Goal: Task Accomplishment & Management: Complete application form

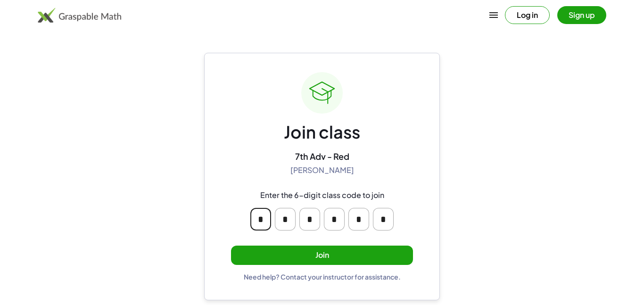
click at [264, 221] on input "*" at bounding box center [260, 219] width 21 height 23
click at [271, 235] on div "* * * * * *" at bounding box center [321, 219] width 181 height 38
click at [269, 254] on button "Join" at bounding box center [322, 254] width 182 height 19
